Goal: Information Seeking & Learning: Find specific fact

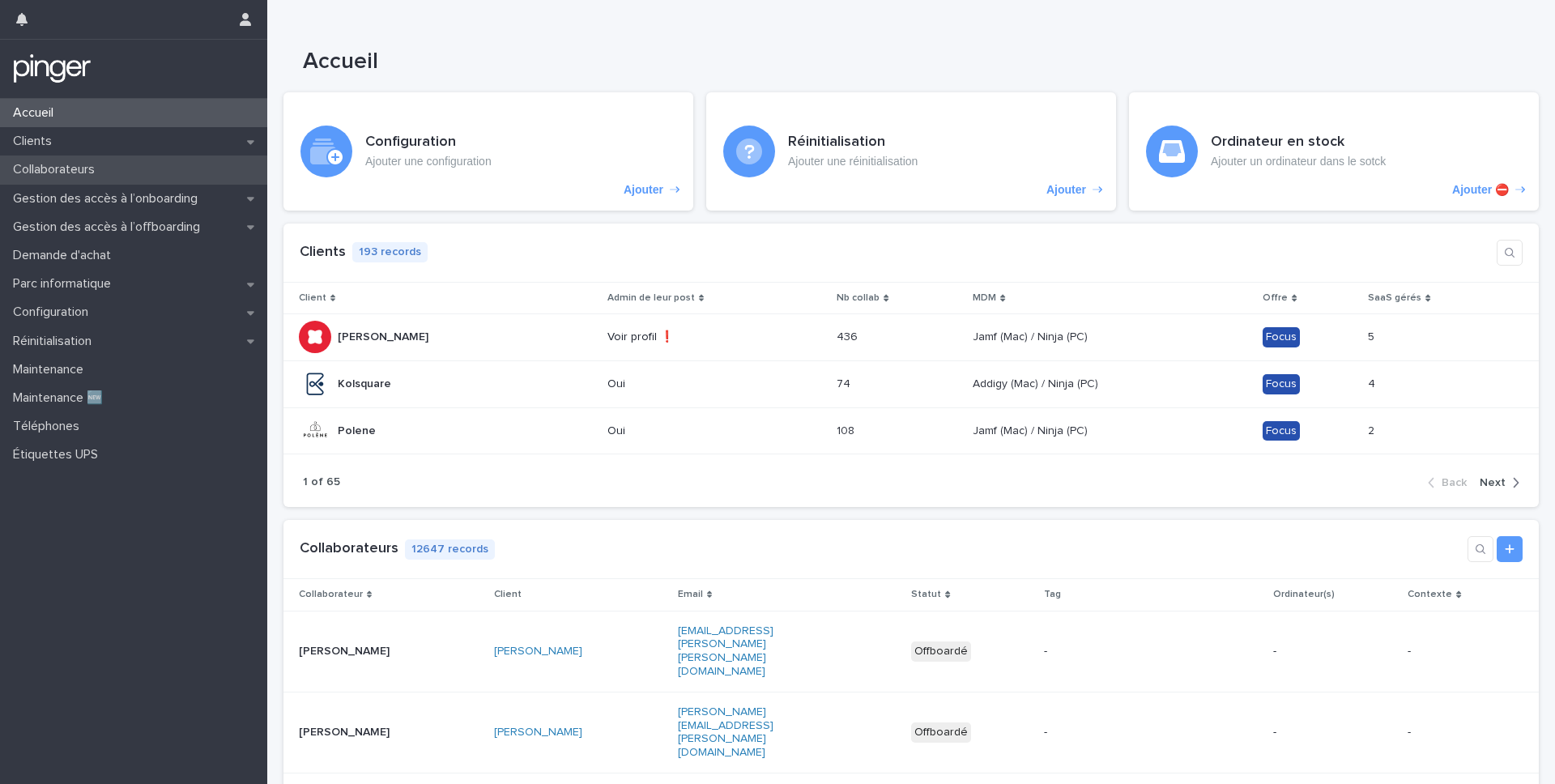
click at [169, 173] on div "Collaborateurs" at bounding box center [133, 169] width 267 height 28
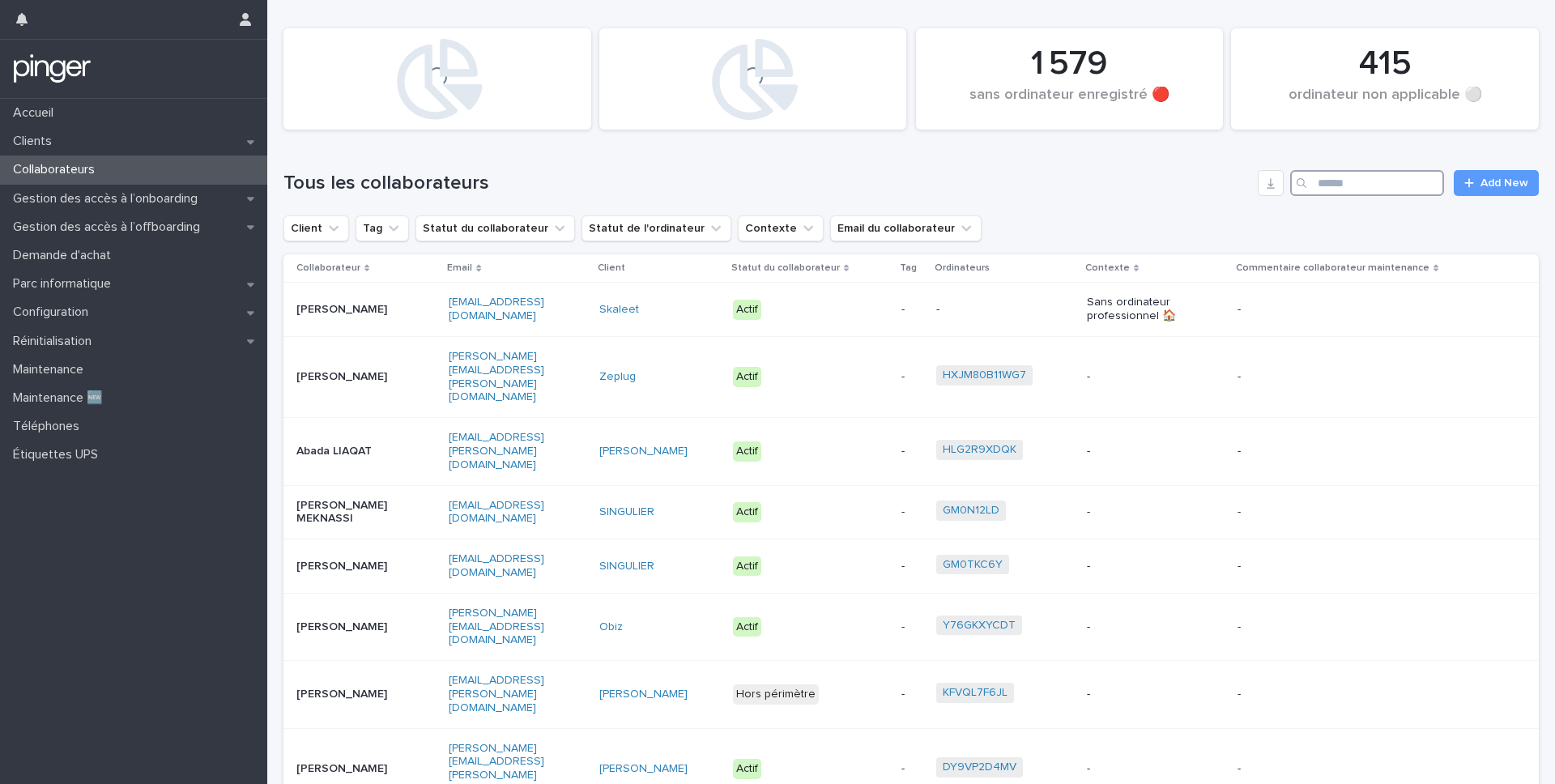
click at [1316, 192] on input "Search" at bounding box center [1366, 183] width 153 height 26
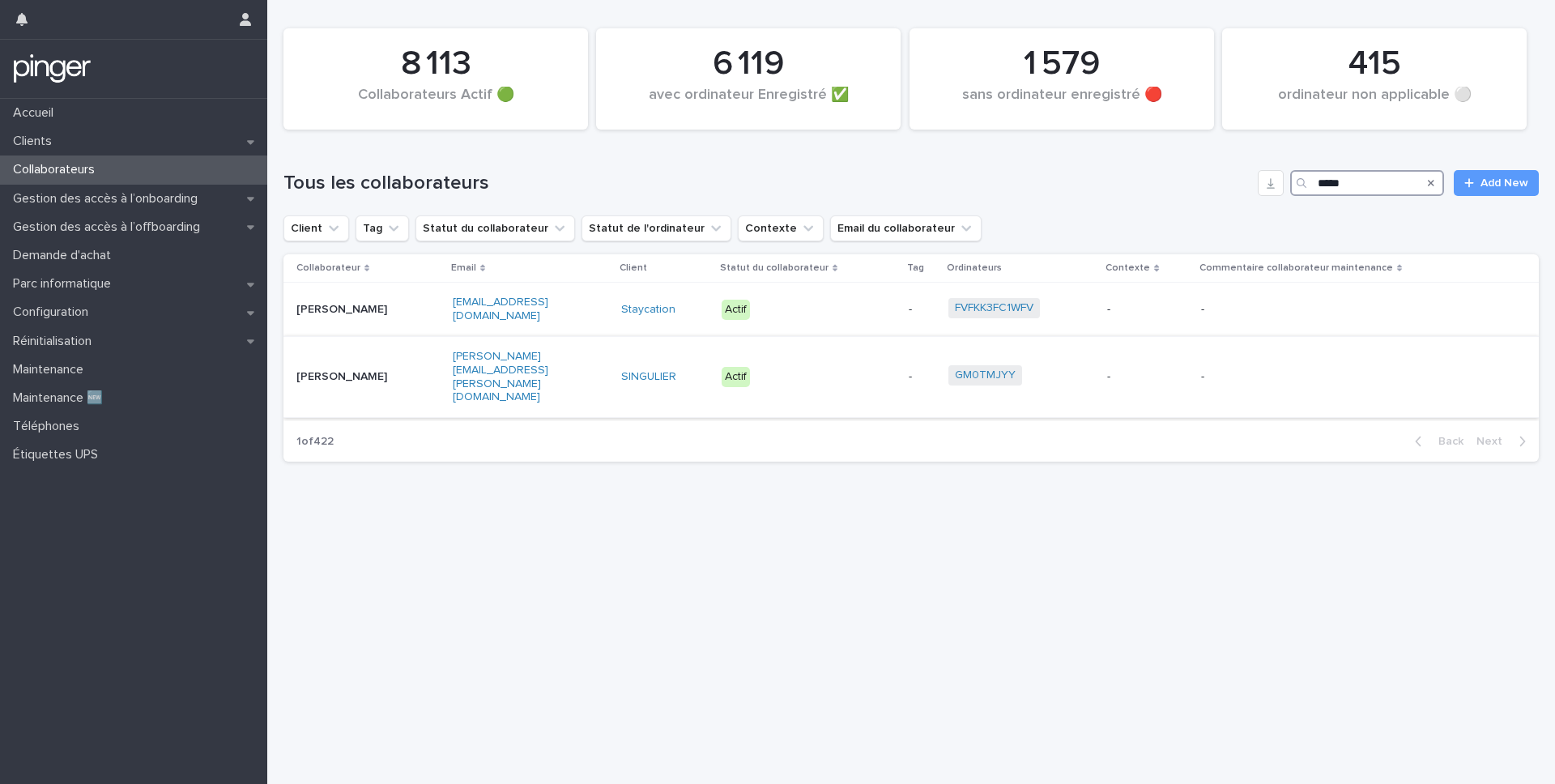
type input "*****"
click at [405, 364] on div "Amos CHANG" at bounding box center [368, 377] width 143 height 27
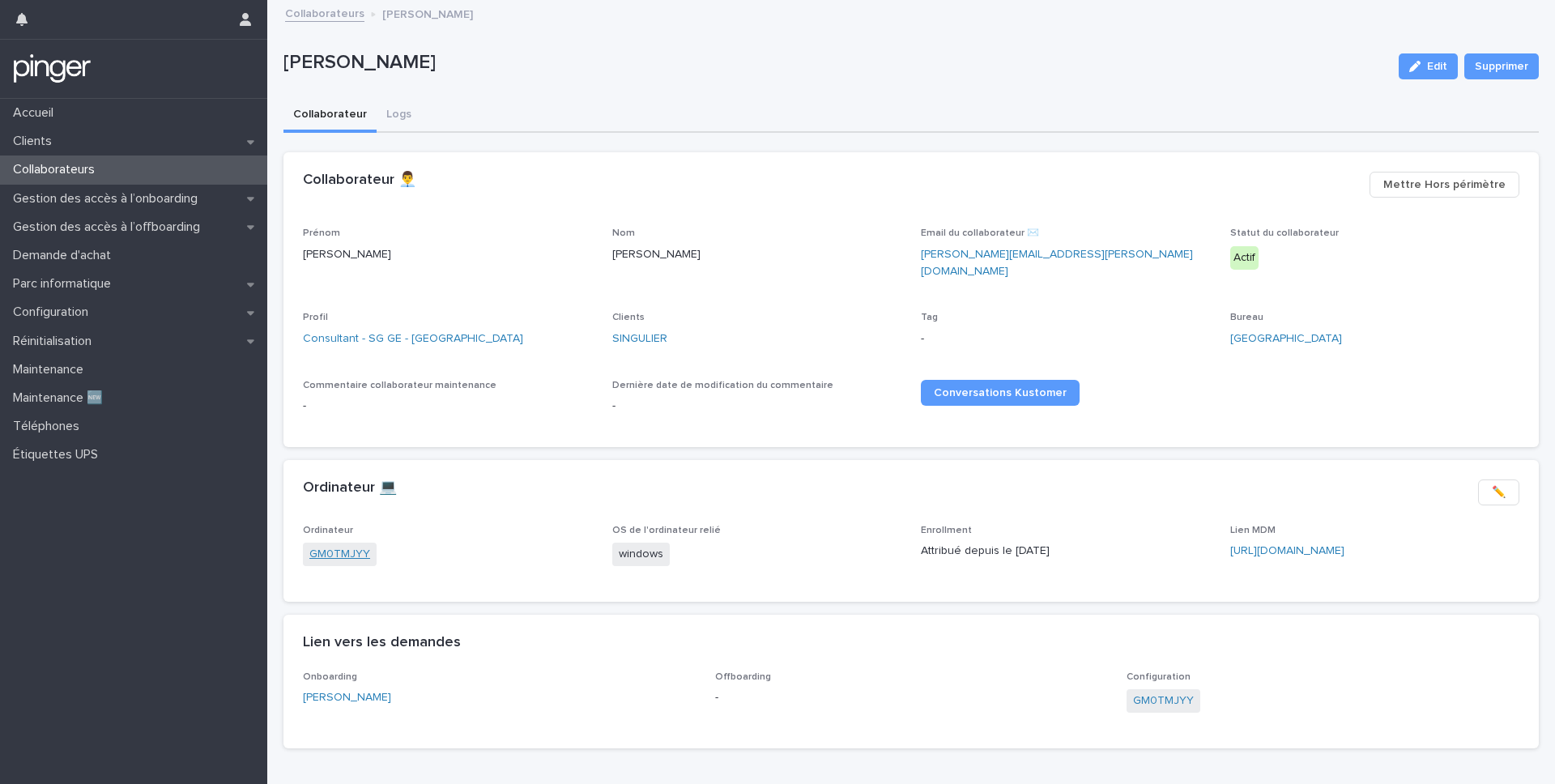
click at [348, 546] on link "GM0TMJYY" at bounding box center [339, 554] width 60 height 17
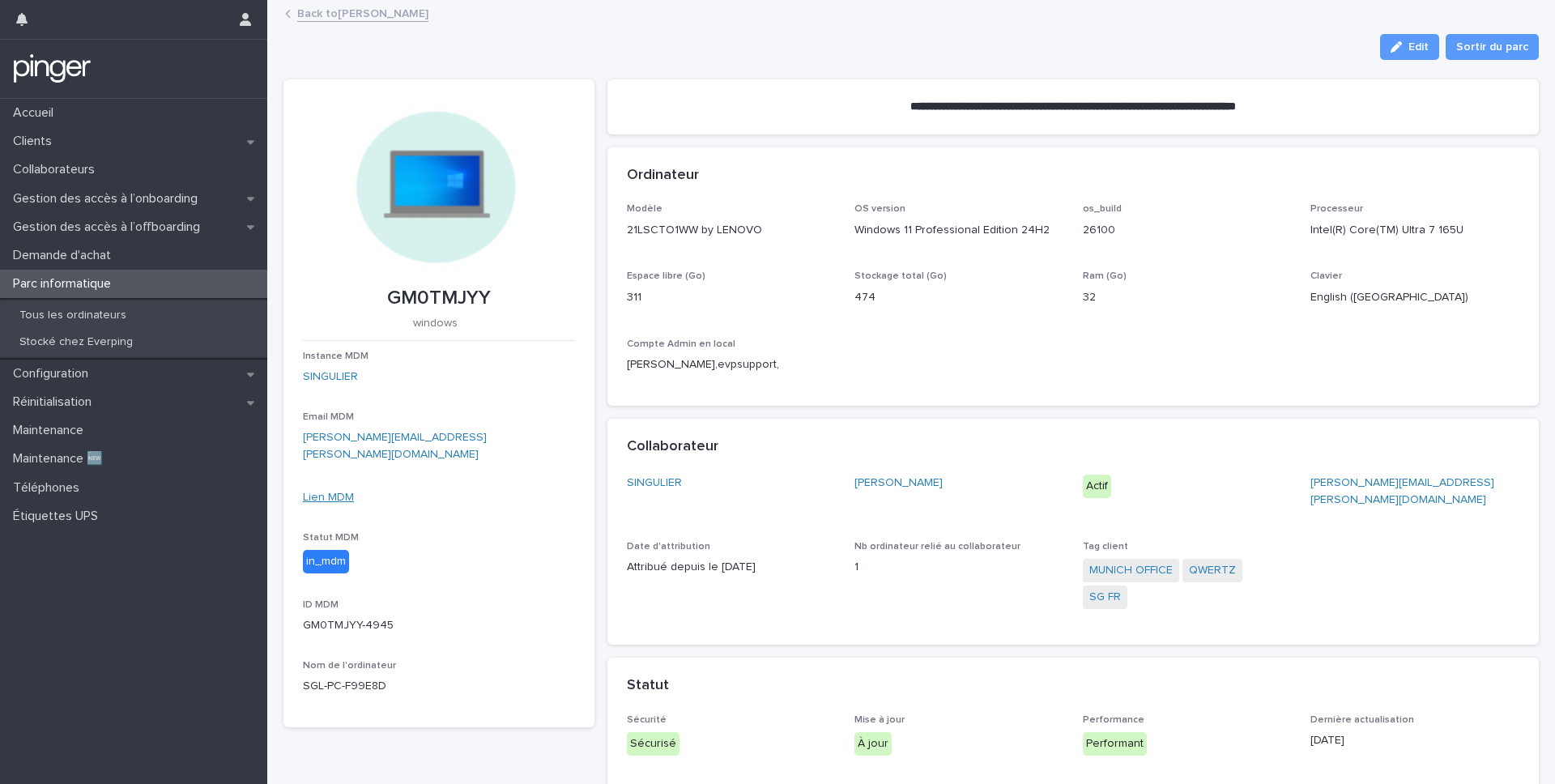
click at [326, 492] on link "Lien MDM" at bounding box center [328, 498] width 51 height 11
drag, startPoint x: 401, startPoint y: 299, endPoint x: 498, endPoint y: 298, distance: 97.0
click at [498, 298] on p "GM0TMJYY" at bounding box center [439, 298] width 272 height 23
copy p "GM0TMJYY"
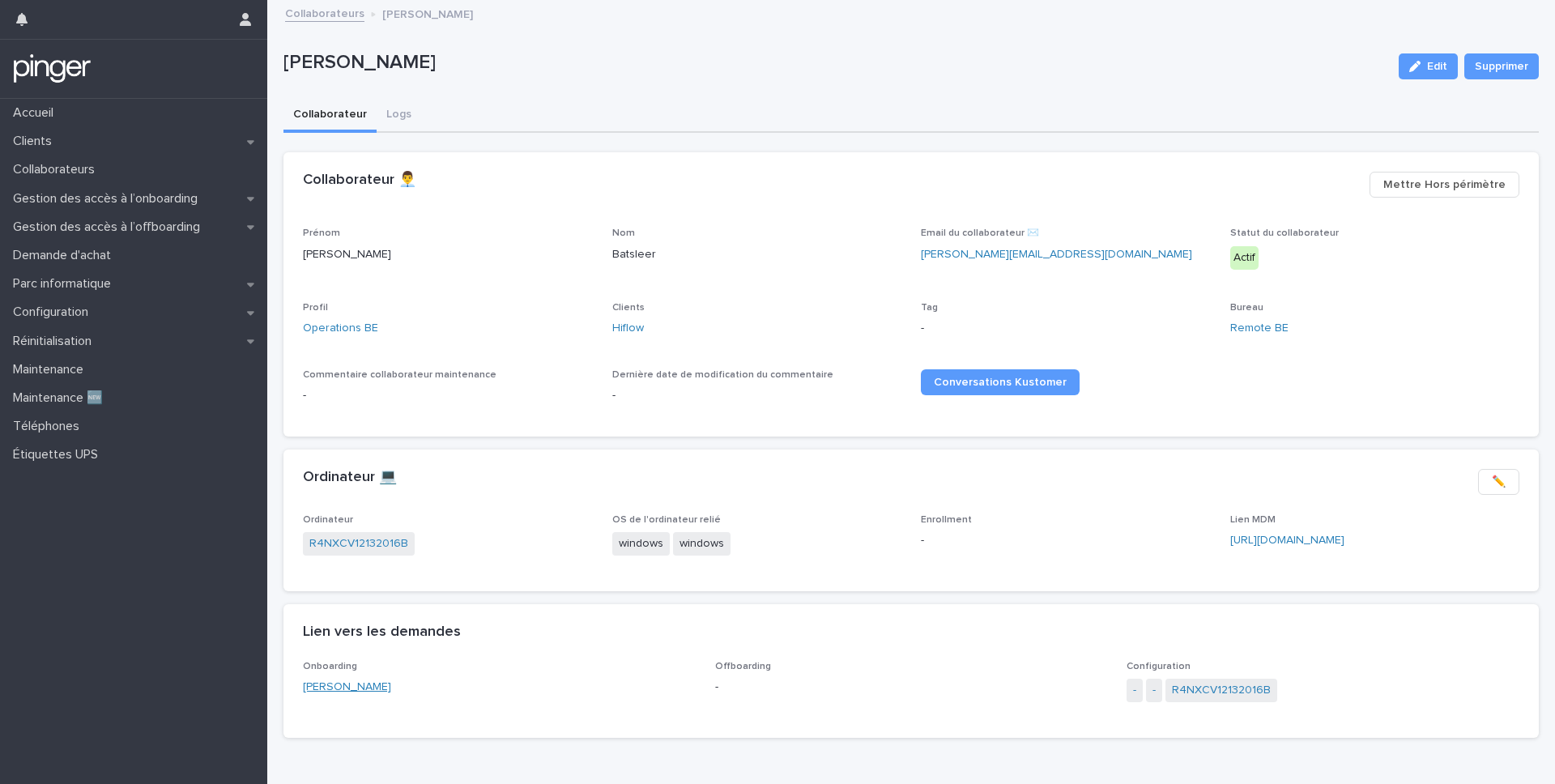
click at [316, 692] on link "[PERSON_NAME]" at bounding box center [347, 687] width 88 height 17
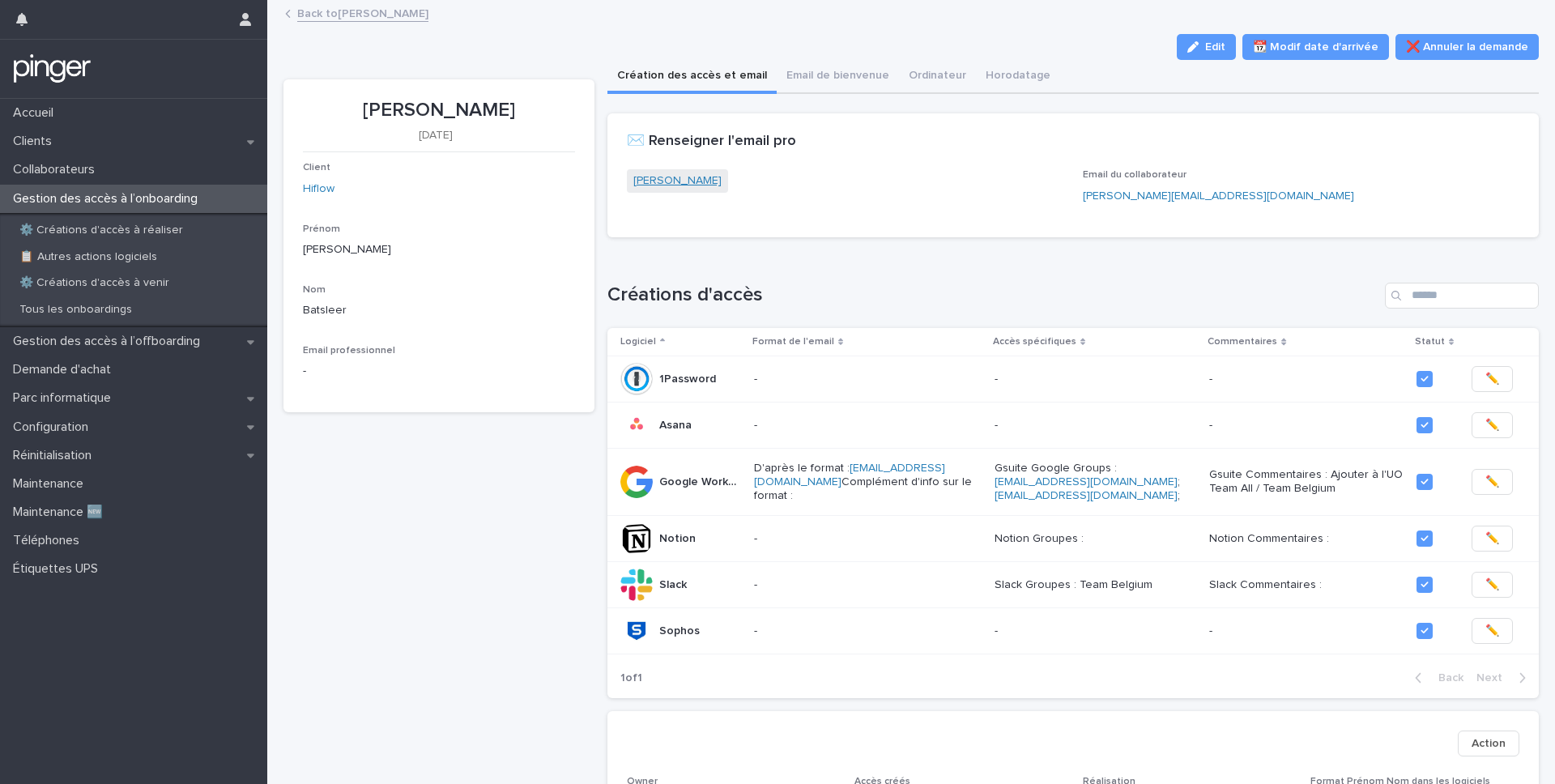
click at [643, 182] on link "[PERSON_NAME]" at bounding box center [677, 181] width 88 height 17
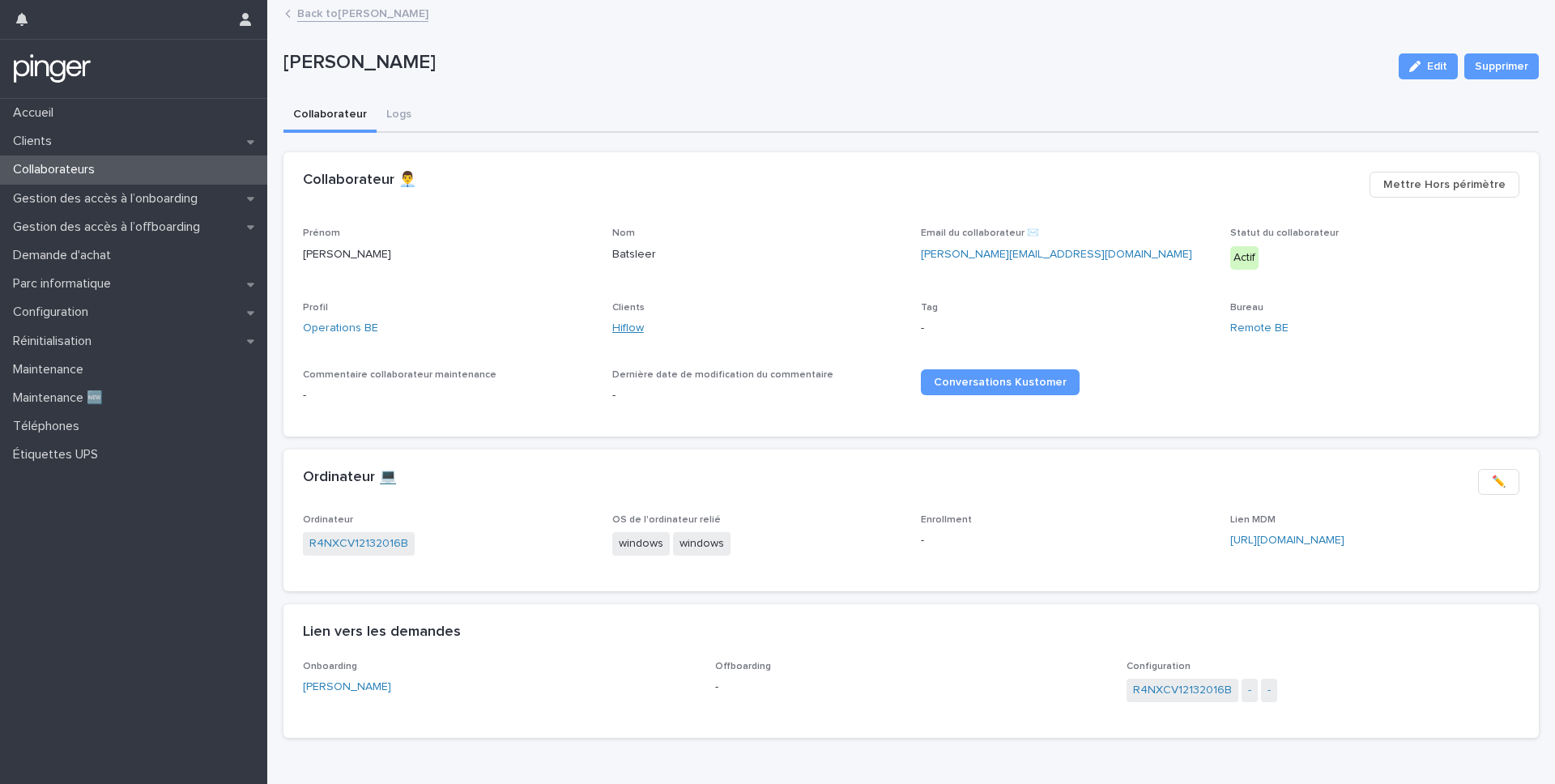
click at [628, 326] on link "Hiflow" at bounding box center [628, 328] width 32 height 17
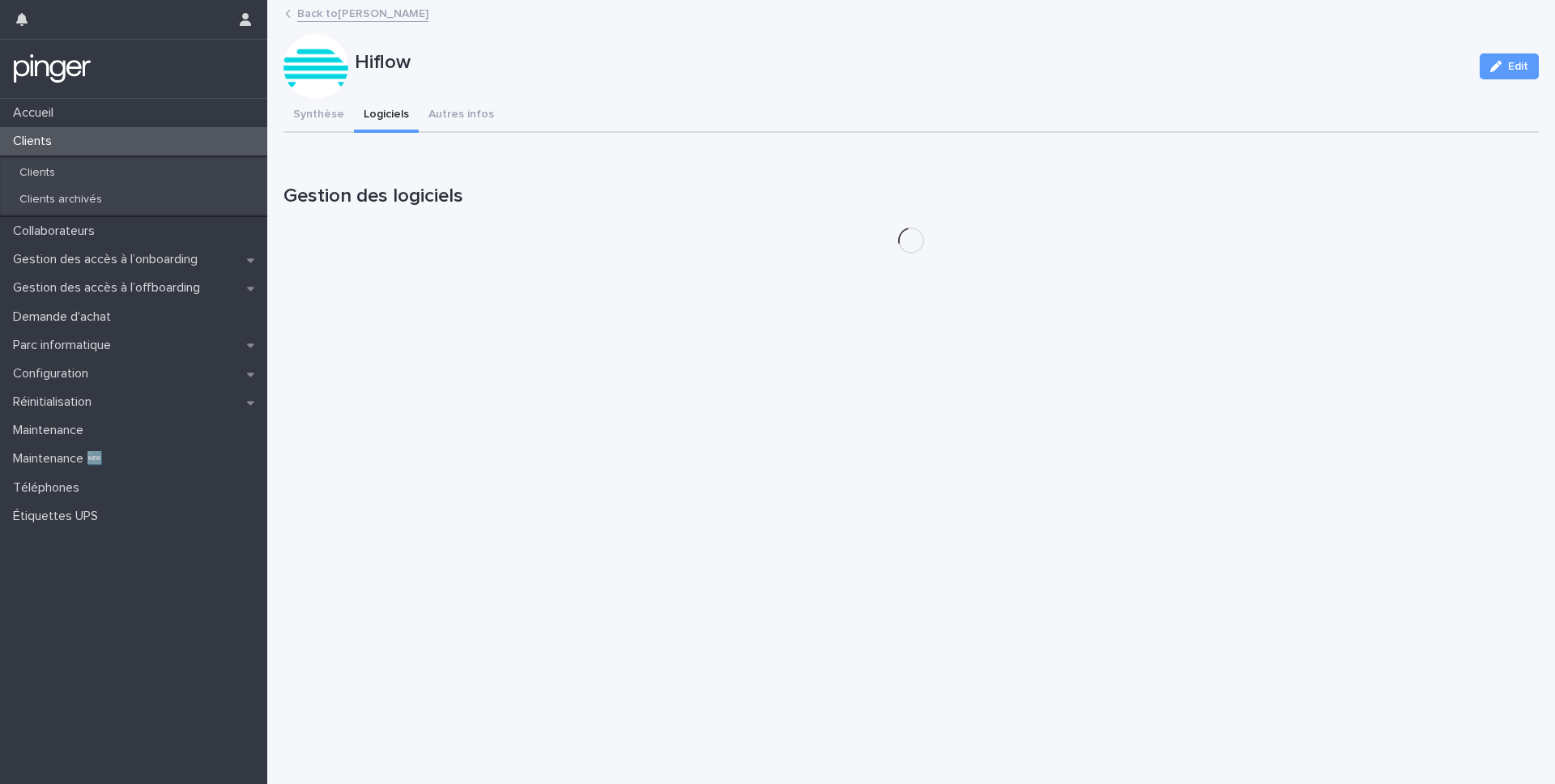
click at [363, 115] on button "Logiciels" at bounding box center [387, 115] width 65 height 34
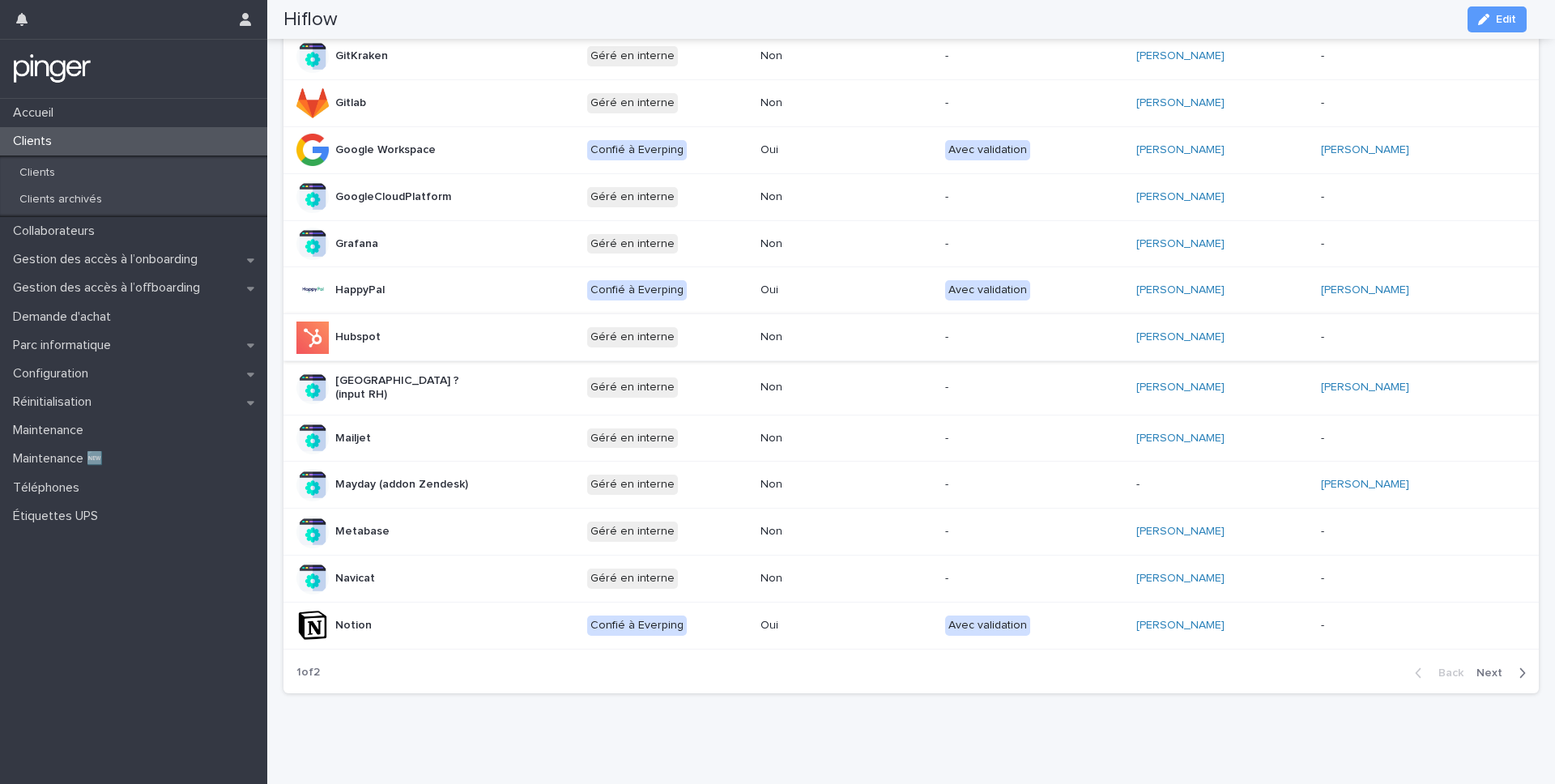
scroll to position [606, 0]
click at [1490, 667] on span "Next" at bounding box center [1495, 672] width 35 height 11
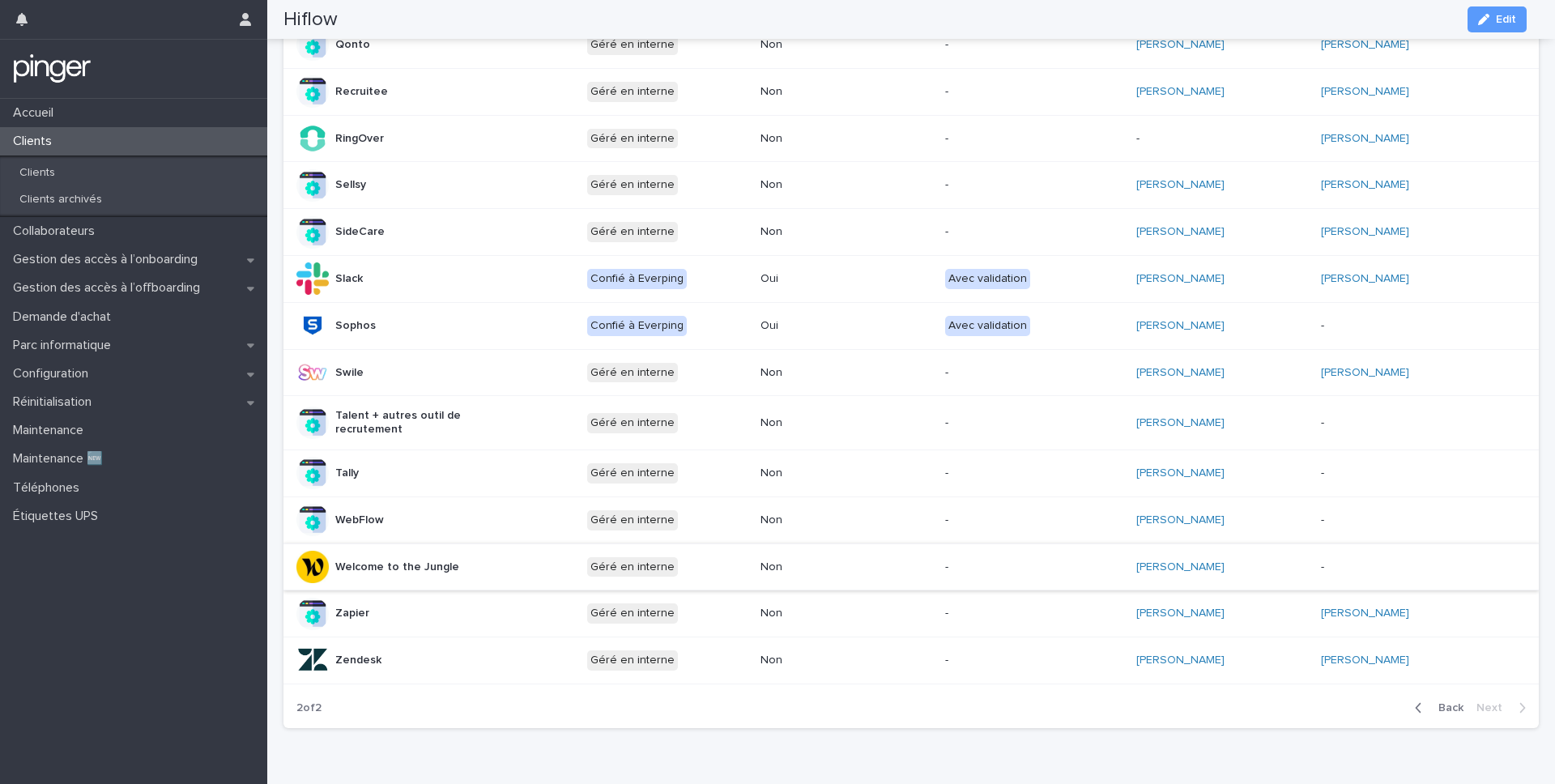
scroll to position [326, 0]
